Goal: Find contact information: Find contact information

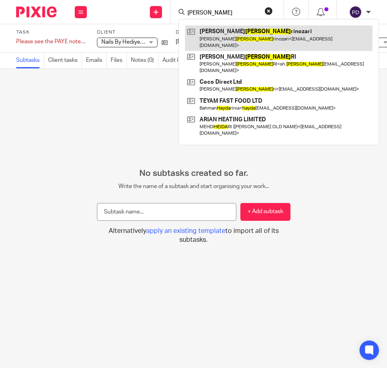
type input "heyda"
click at [243, 34] on link at bounding box center [278, 37] width 187 height 25
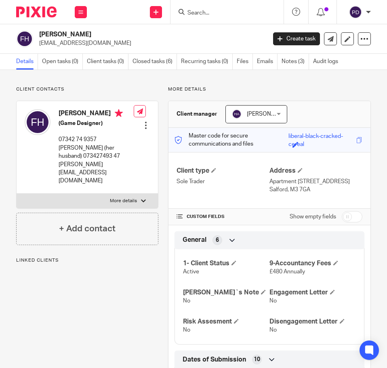
scroll to position [228, 0]
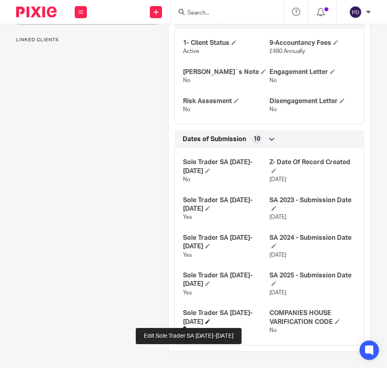
click at [205, 323] on span at bounding box center [207, 321] width 5 height 5
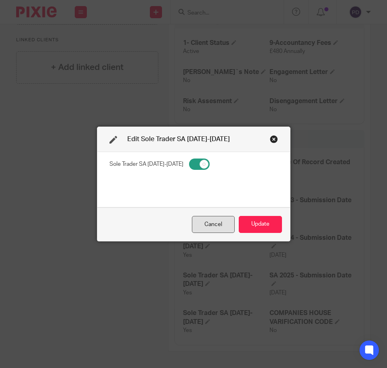
click at [206, 227] on div "Cancel" at bounding box center [213, 224] width 43 height 17
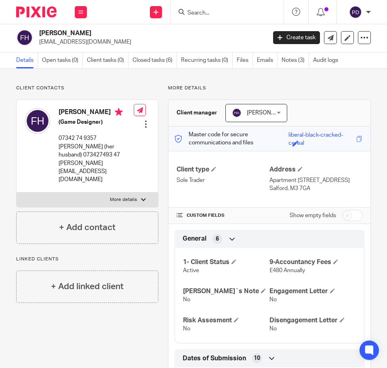
scroll to position [0, 0]
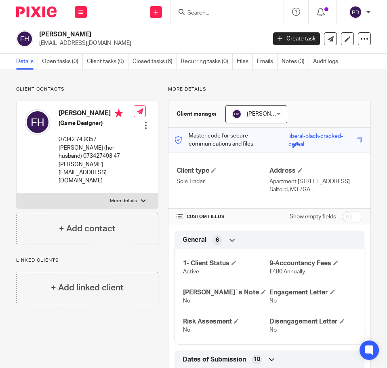
click at [63, 42] on p "[EMAIL_ADDRESS][DOMAIN_NAME]" at bounding box center [150, 43] width 222 height 8
copy main "[EMAIL_ADDRESS][DOMAIN_NAME] Create task Update from Companies House Export dat…"
drag, startPoint x: 156, startPoint y: 38, endPoint x: 150, endPoint y: 38, distance: 5.7
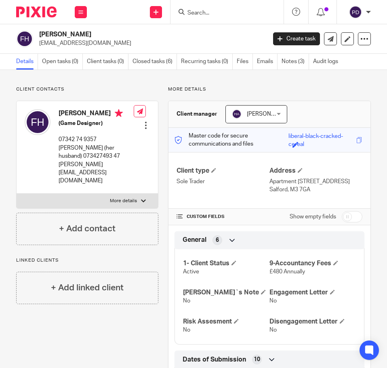
click at [156, 38] on h2 "[PERSON_NAME]" at bounding box center [127, 34] width 177 height 8
click at [84, 32] on h2 "[PERSON_NAME]" at bounding box center [127, 34] width 177 height 8
copy div "[PERSON_NAME]"
